Goal: Communication & Community: Ask a question

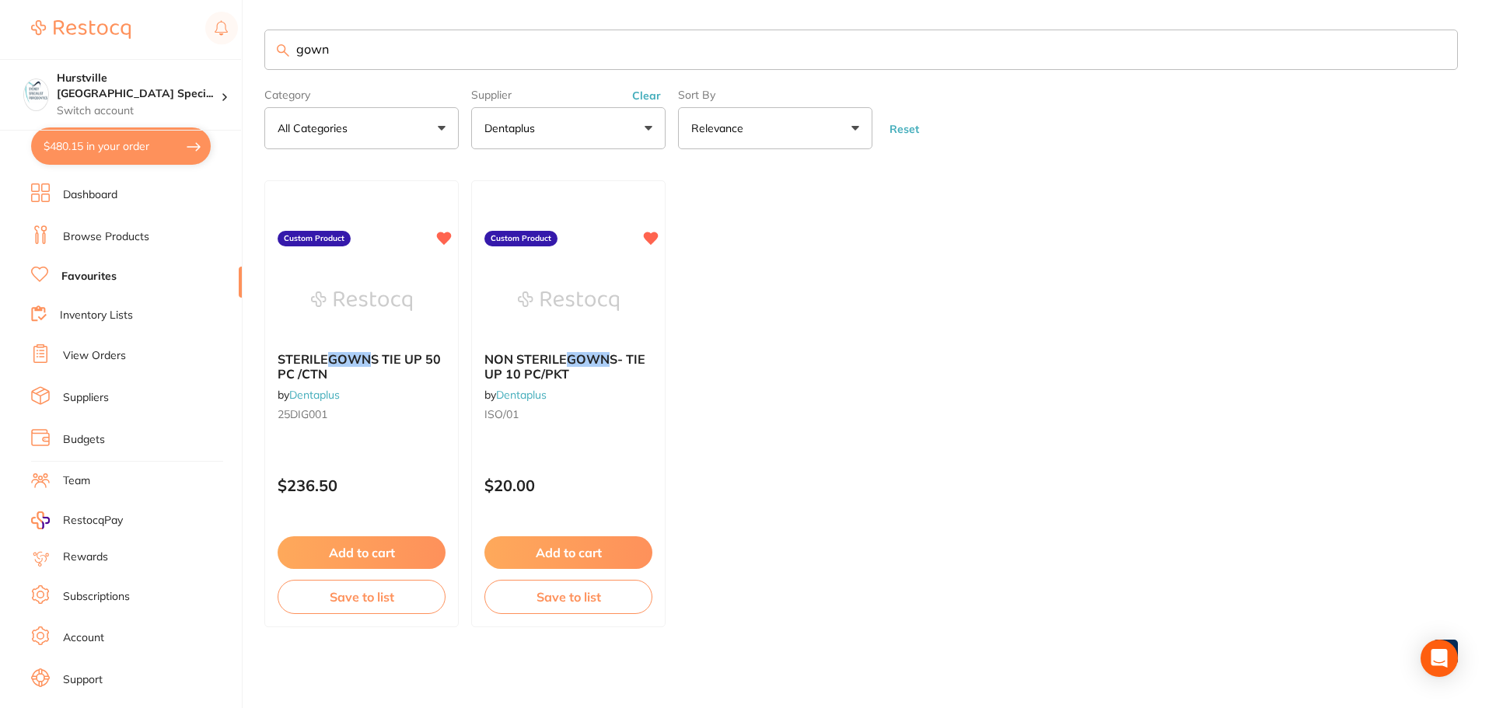
scroll to position [2, 0]
click at [288, 68] on input "gown" at bounding box center [861, 50] width 1194 height 40
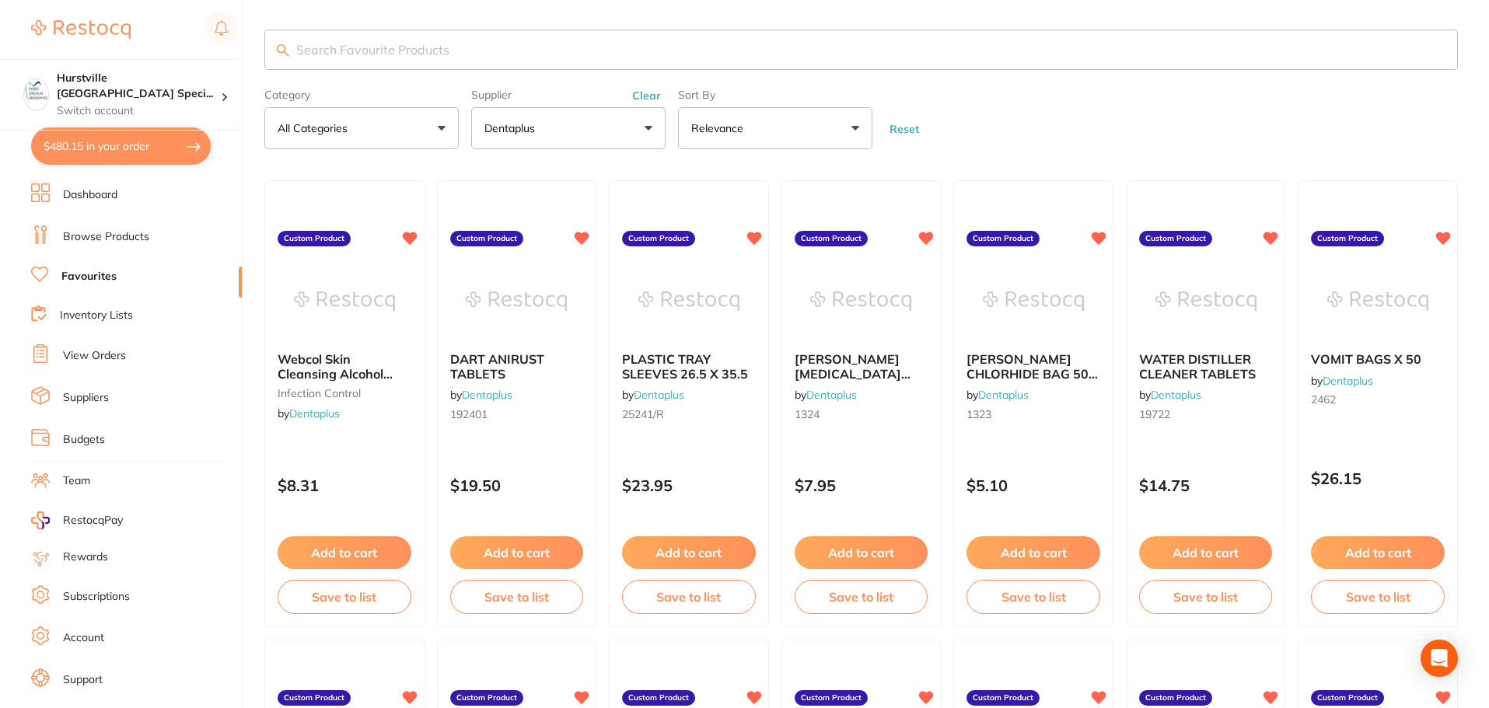
click at [1008, 120] on form "Category All Categories All Categories infection control Clear Category false A…" at bounding box center [861, 115] width 1194 height 67
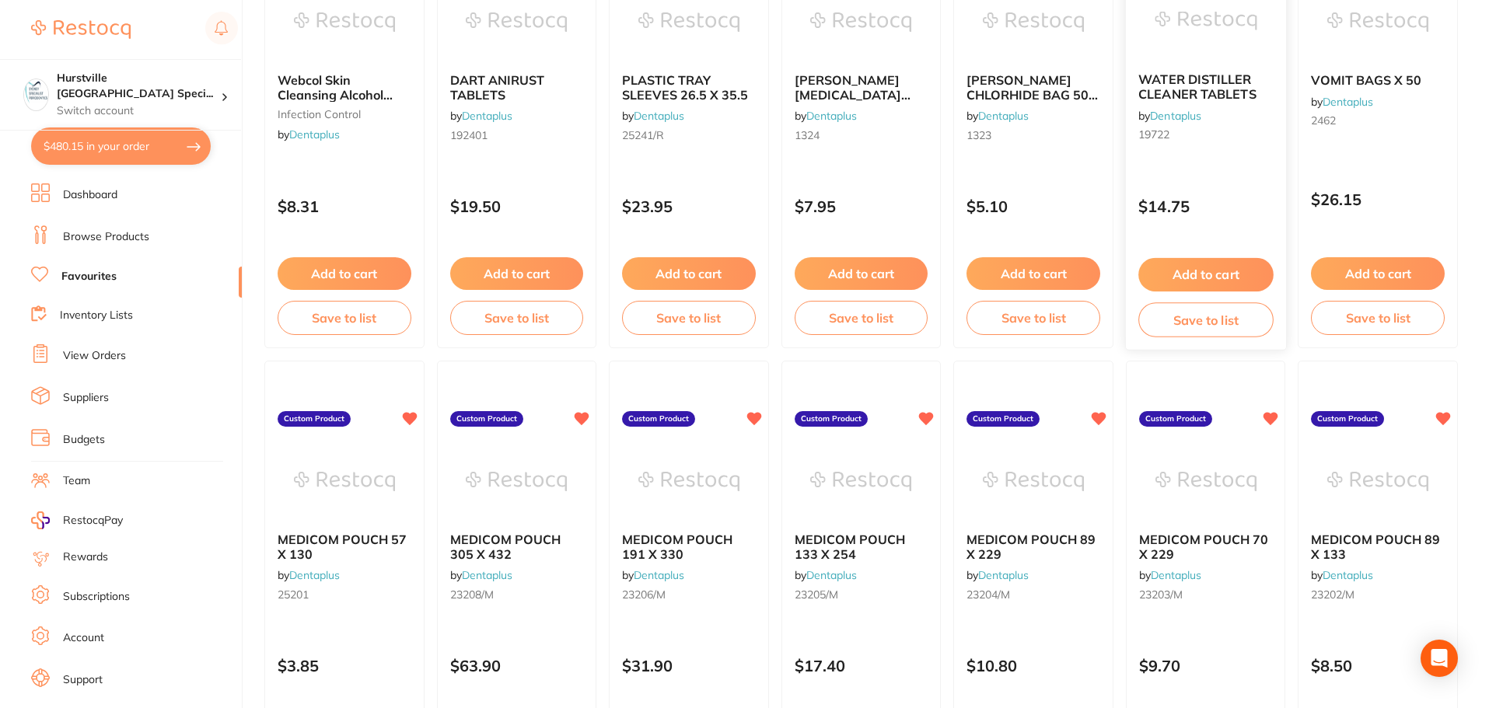
scroll to position [79, 0]
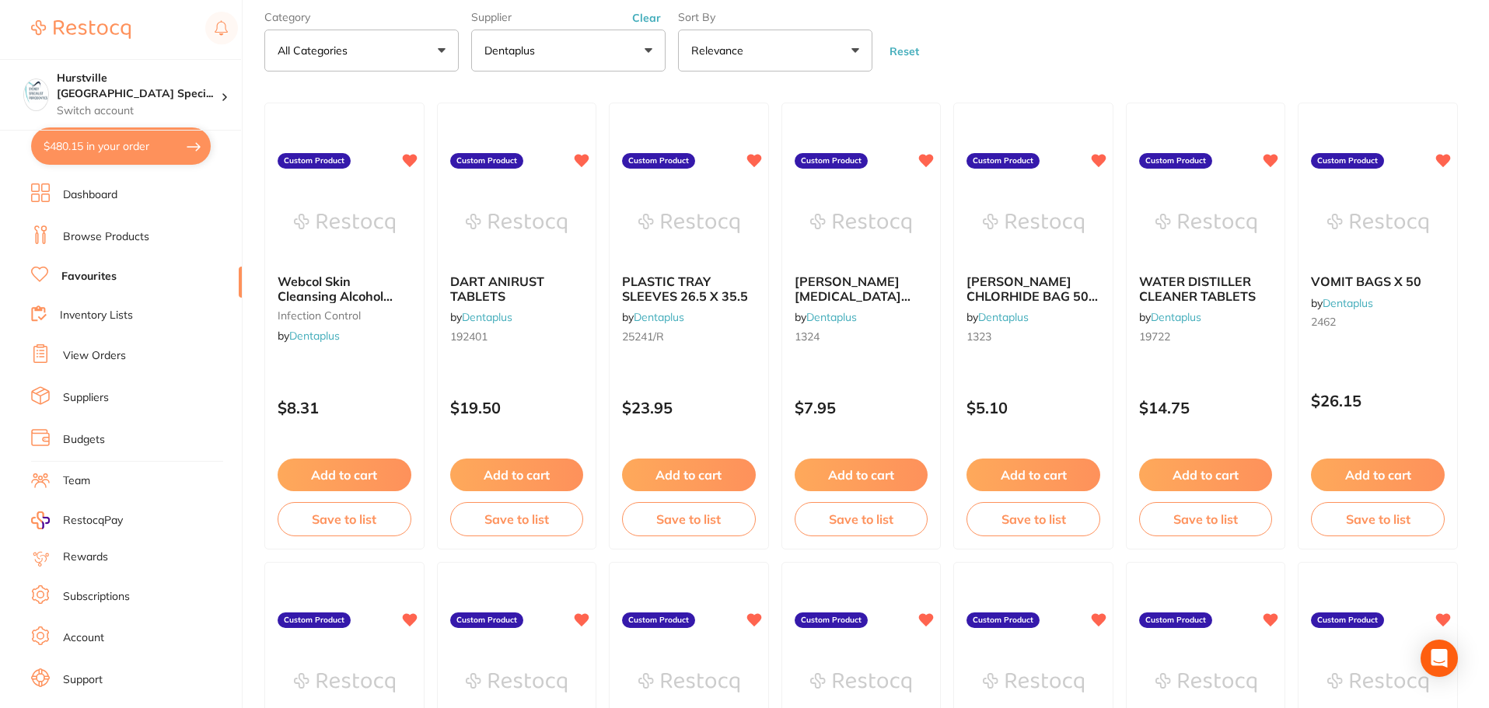
click at [124, 135] on button "$480.15 in your order" at bounding box center [121, 146] width 180 height 37
checkbox input "true"
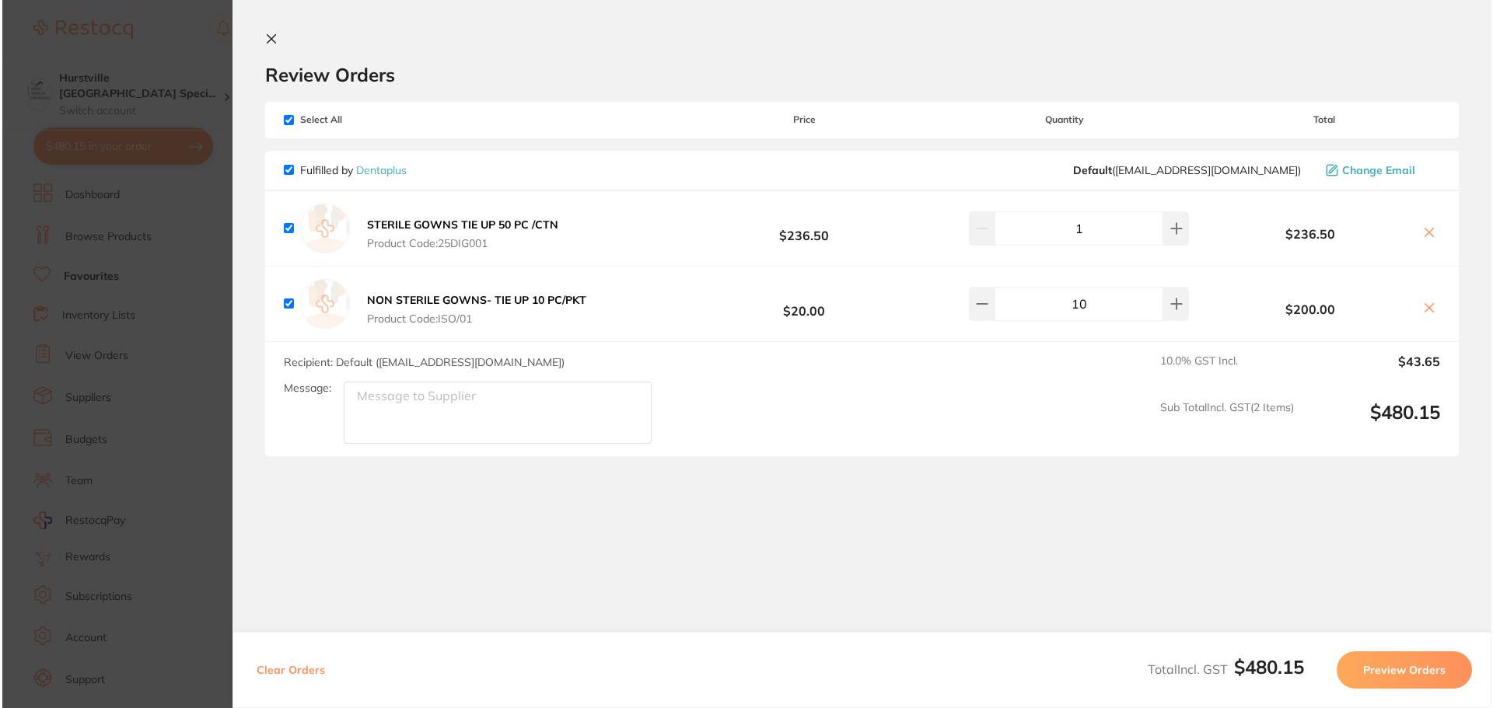
scroll to position [0, 0]
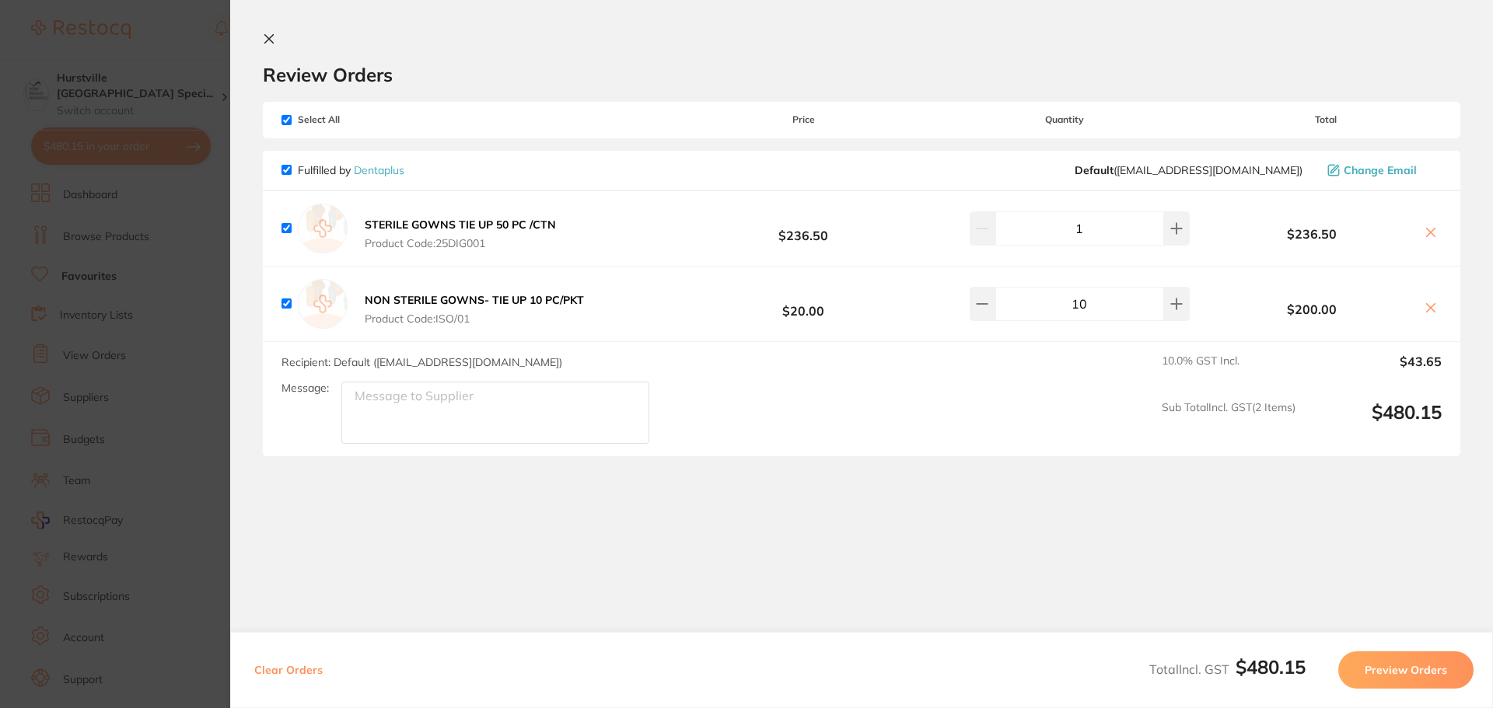
click at [272, 46] on button at bounding box center [272, 40] width 19 height 15
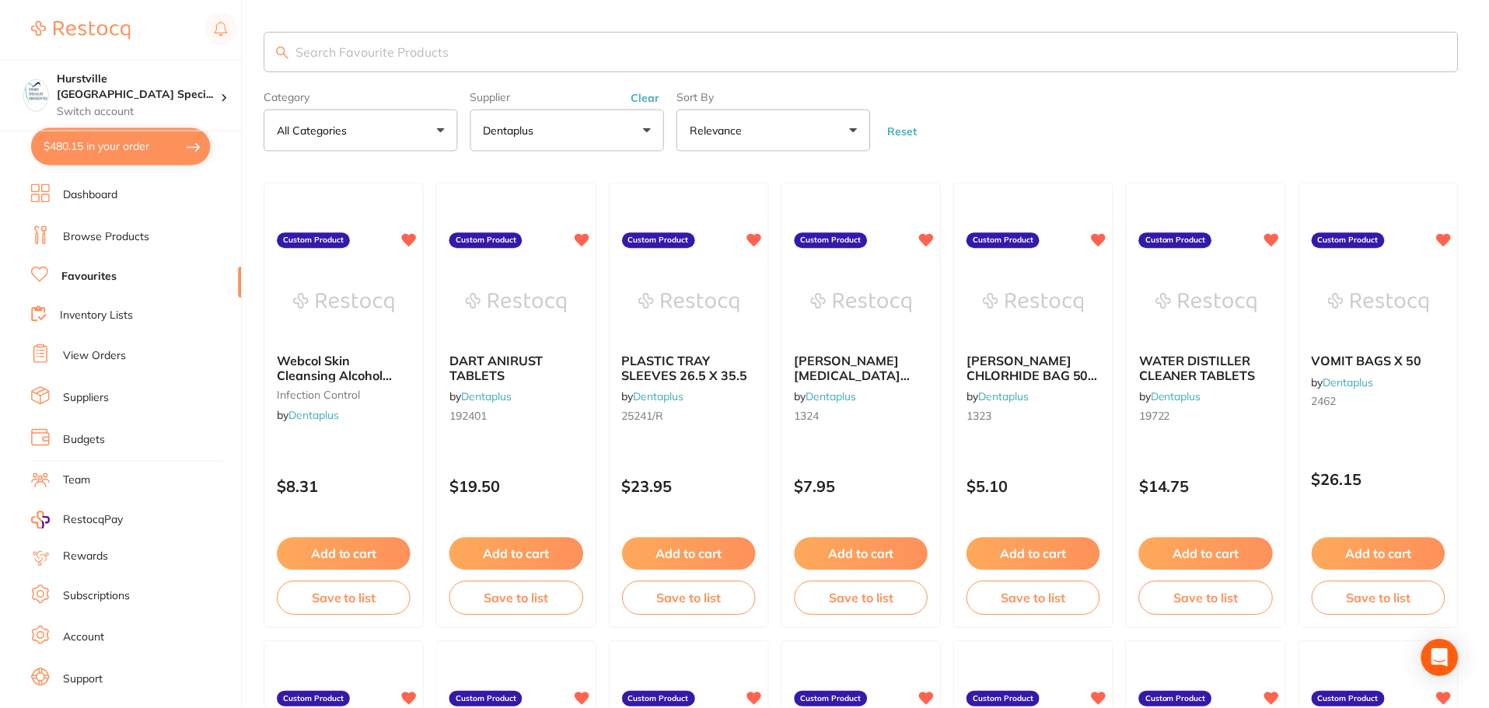
scroll to position [79, 0]
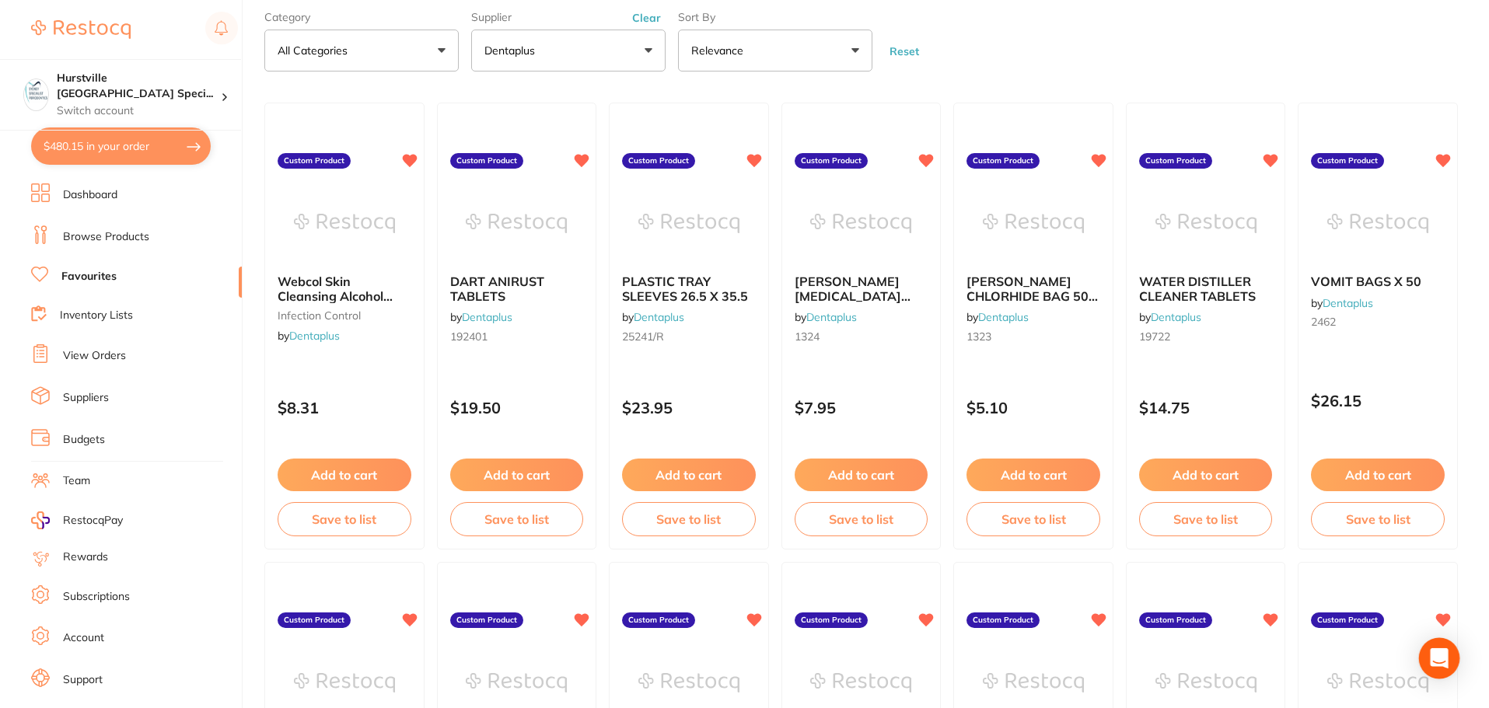
click at [1436, 649] on div "Open Intercom Messenger" at bounding box center [1439, 658] width 41 height 41
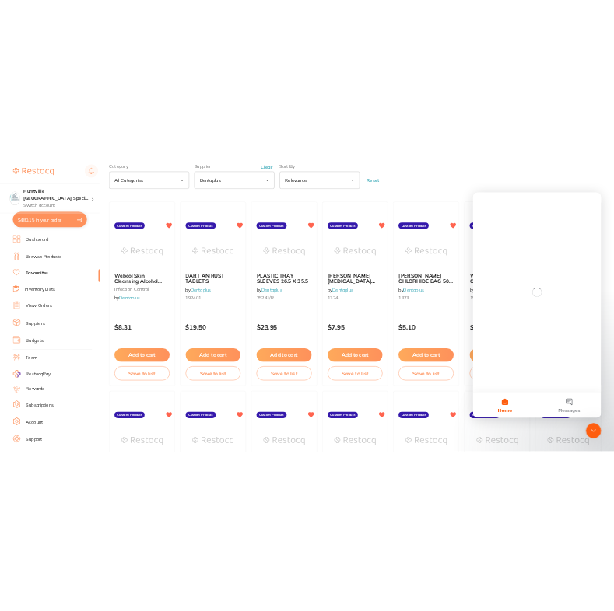
scroll to position [0, 0]
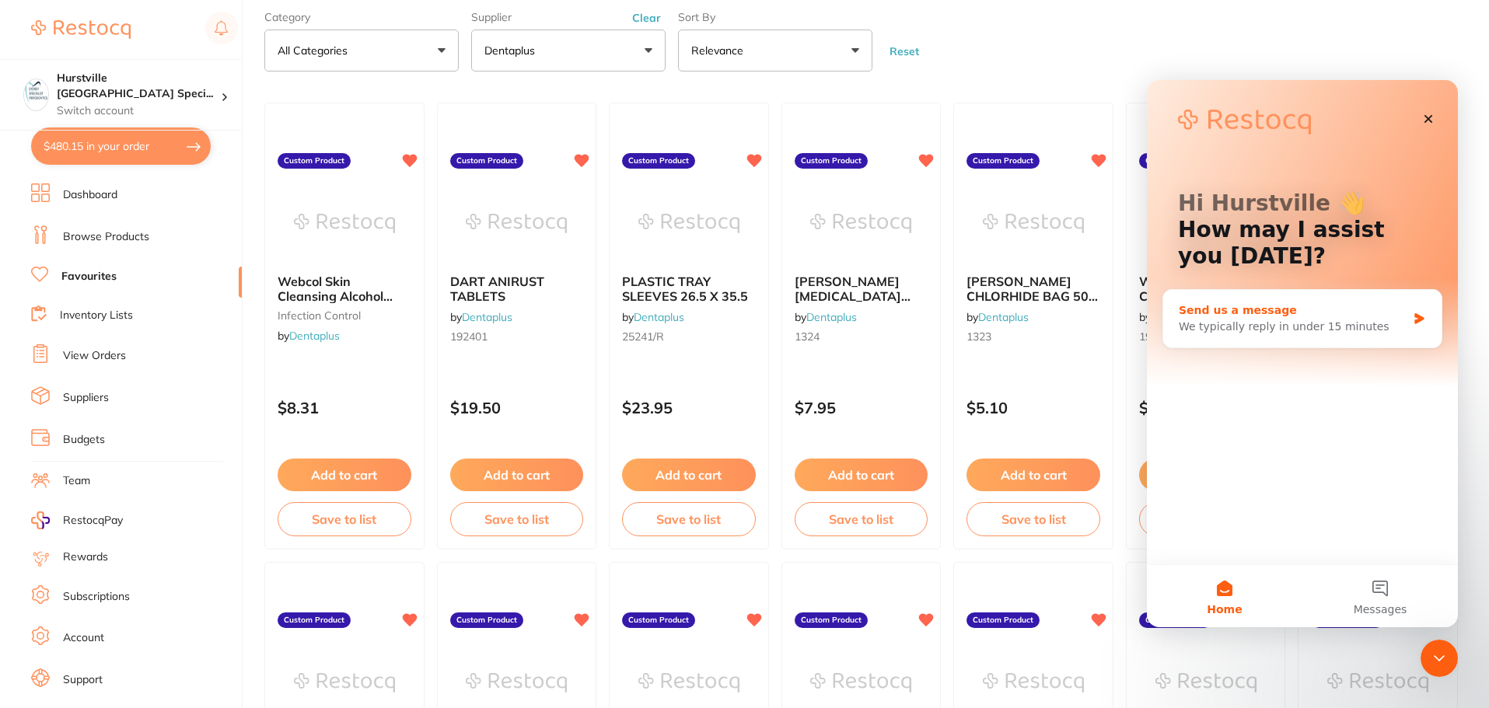
click at [1254, 322] on div "We typically reply in under 15 minutes" at bounding box center [1293, 327] width 228 height 16
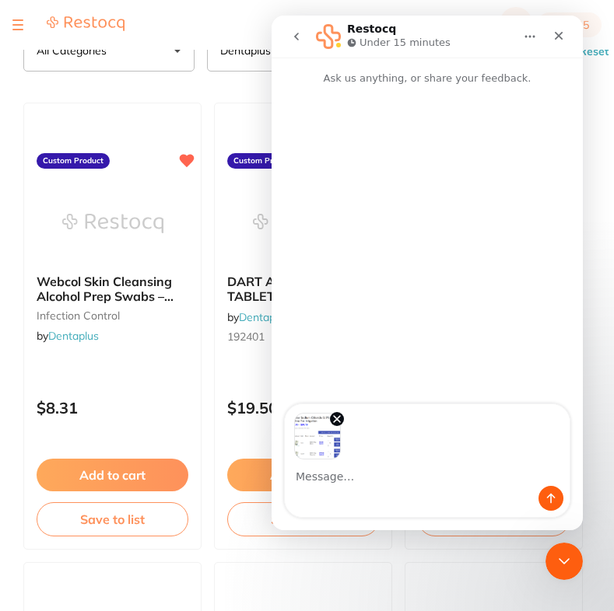
type textarea "h"
type textarea "J"
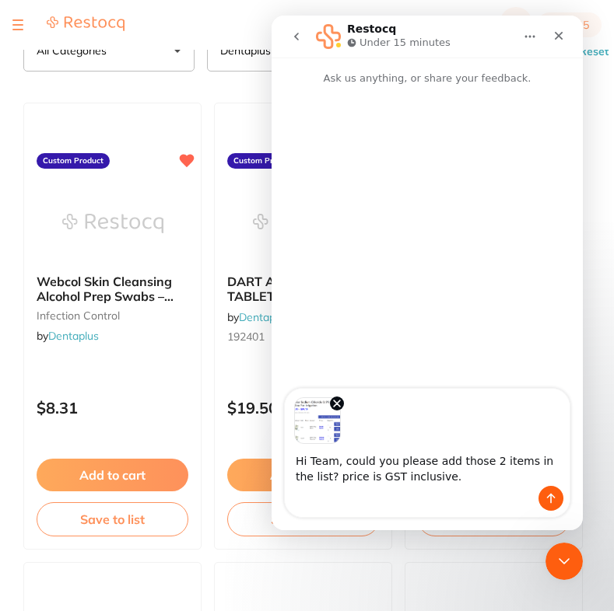
click at [521, 460] on textarea "Hi Team, could you please add those 2 items in the list? price is GST inclusive." at bounding box center [427, 465] width 285 height 42
click at [495, 482] on textarea "Hi Team, could you please add those 2 items on Dentaplus list? price is GST inc…" at bounding box center [427, 465] width 285 height 42
type textarea "Hi Team, could you please add those 2 items on Dentaplus list? price is GST inc…"
